Goal: Find specific page/section: Find specific page/section

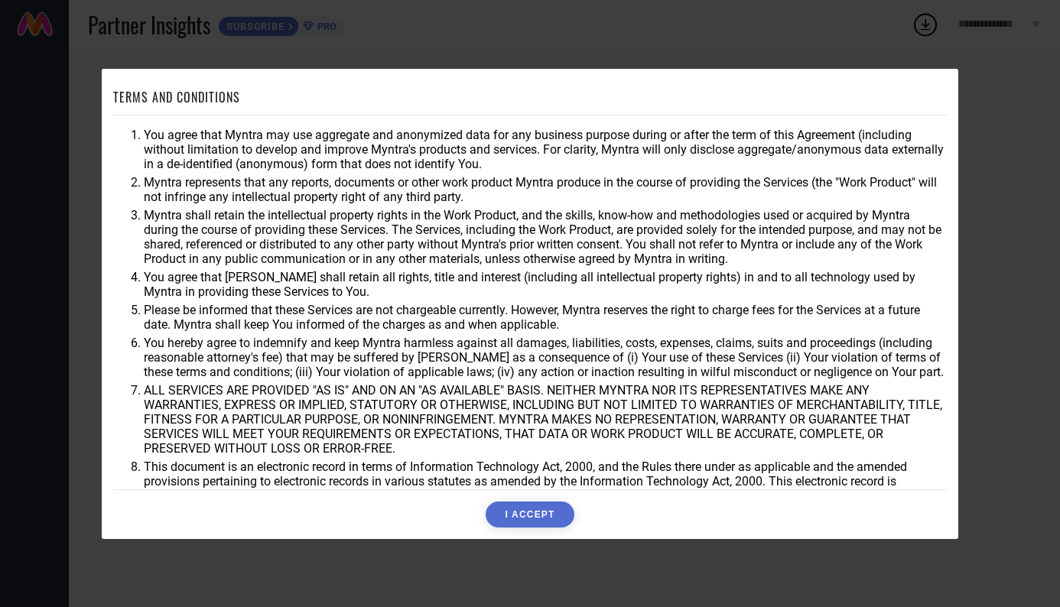
click at [529, 518] on button "I ACCEPT" at bounding box center [530, 515] width 88 height 26
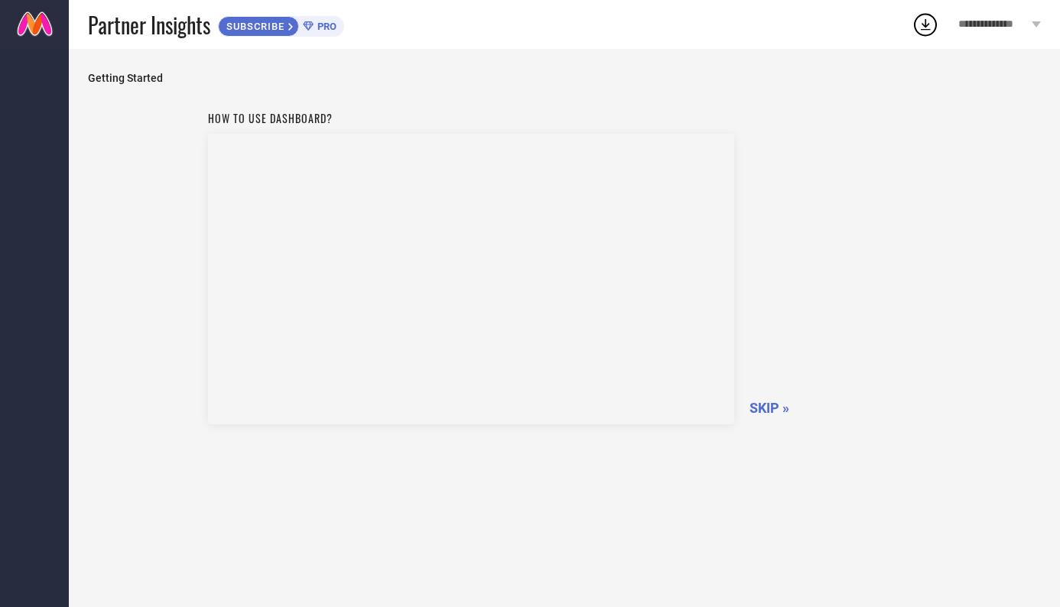
click at [761, 401] on span "SKIP »" at bounding box center [770, 408] width 40 height 16
